Goal: Information Seeking & Learning: Understand process/instructions

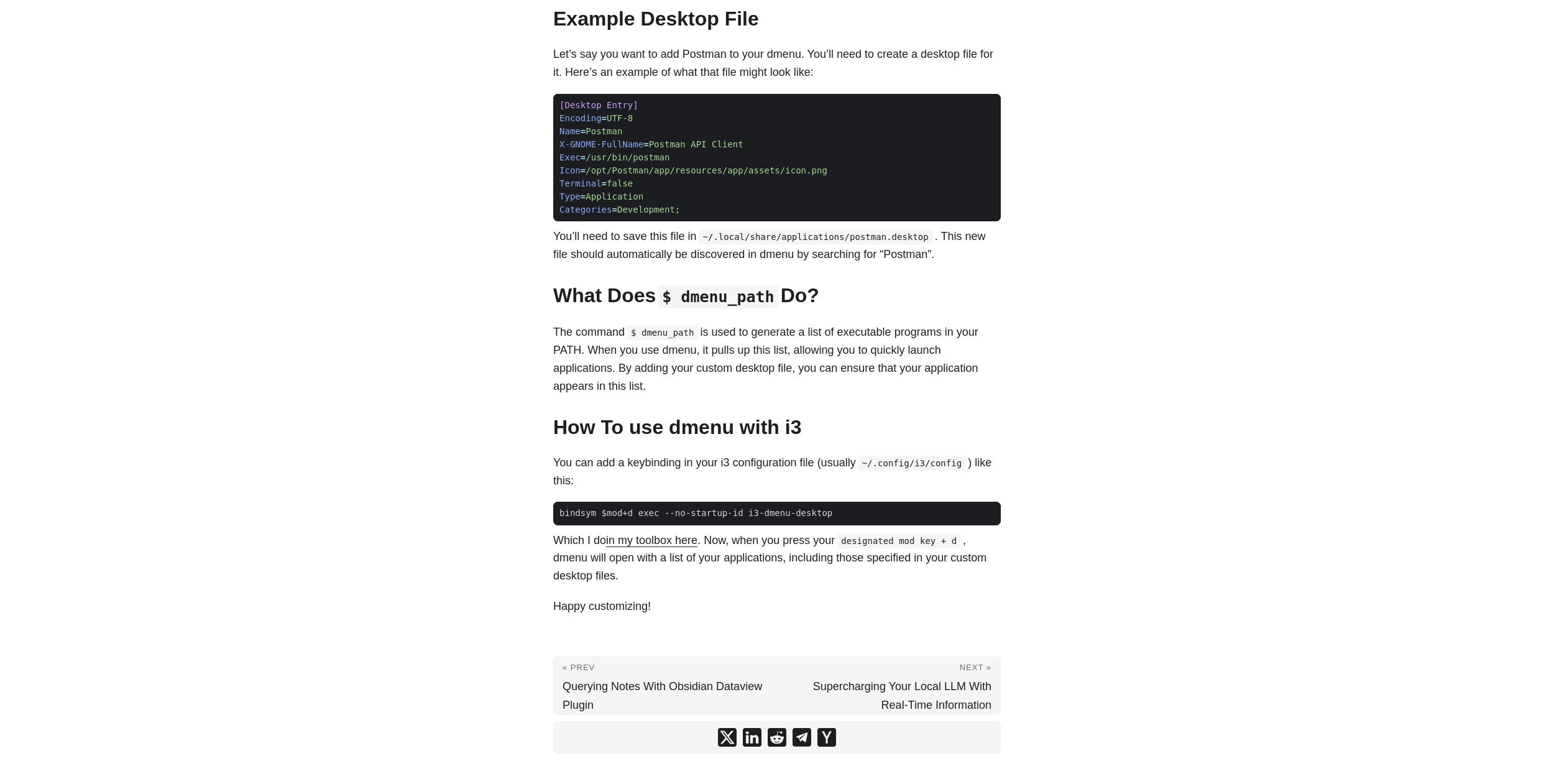
scroll to position [320, 0]
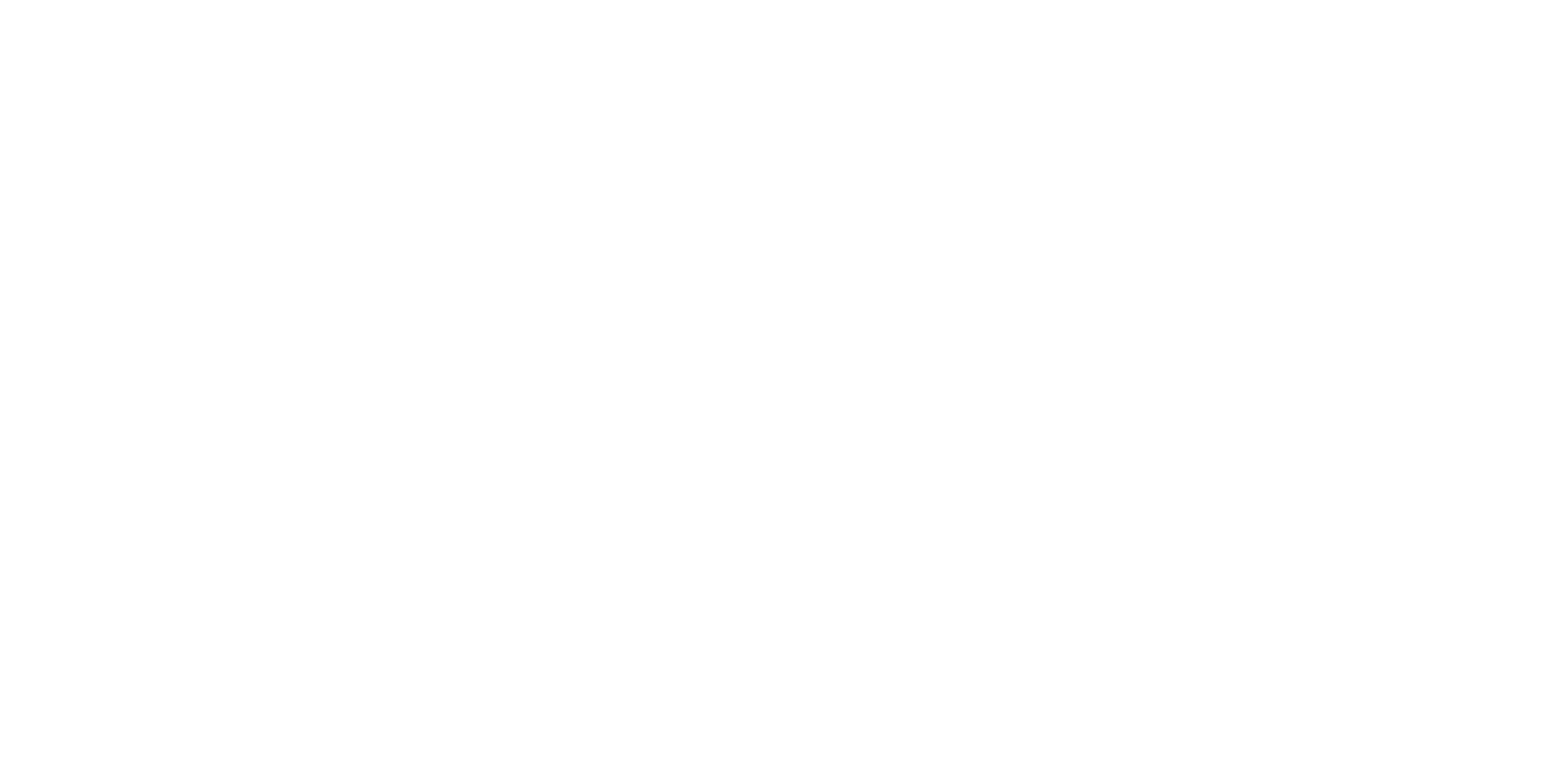
scroll to position [320, 0]
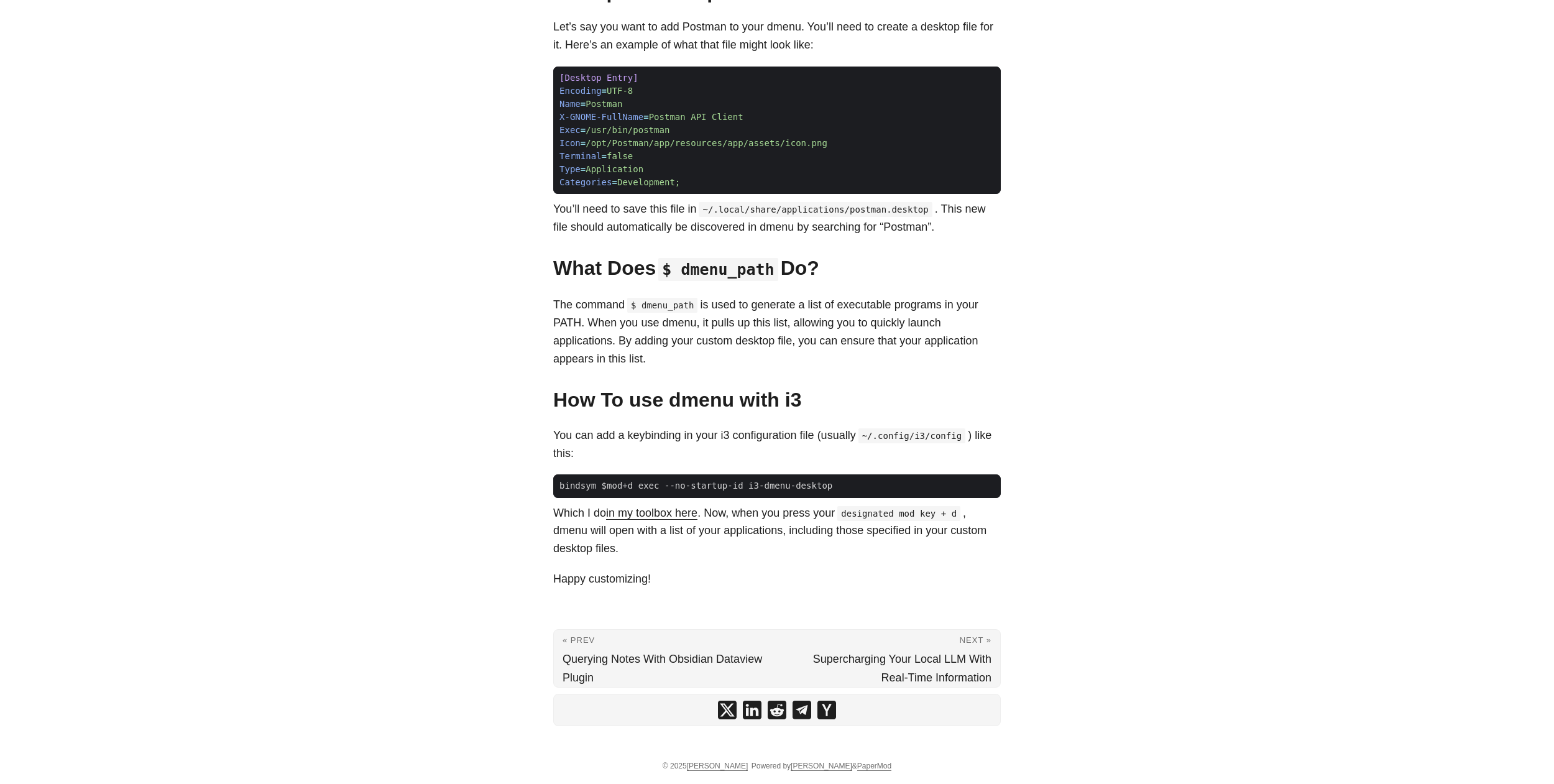
click at [159, 639] on body "Greg Hilston Home About Posts Tags Archive Resume" at bounding box center [777, 232] width 1554 height 1104
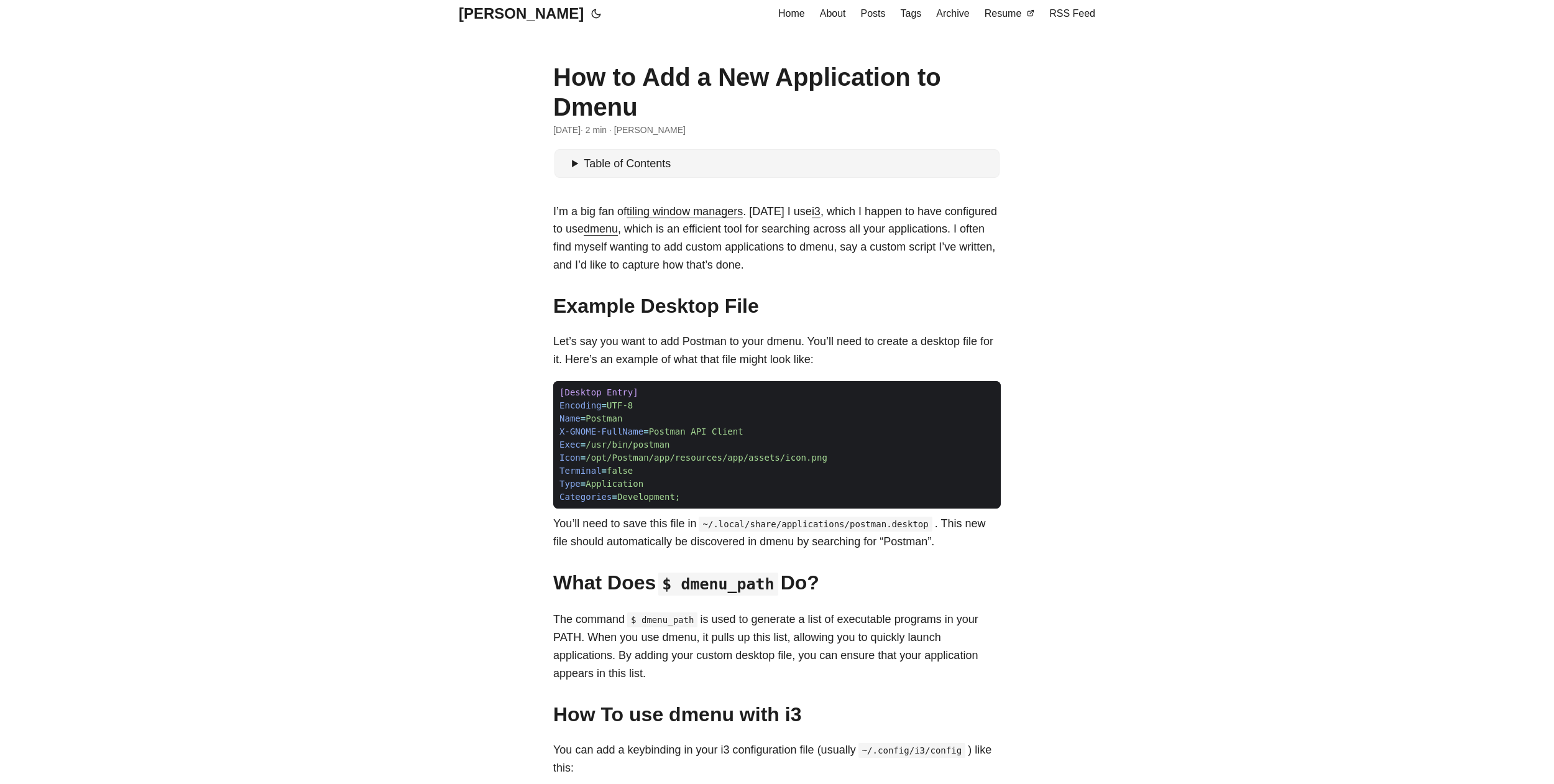
scroll to position [0, 0]
